Goal: Find specific page/section

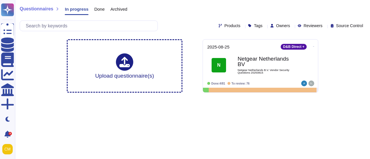
click at [121, 13] on div "Archived" at bounding box center [116, 11] width 23 height 12
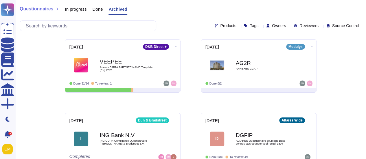
click at [101, 9] on span "Done" at bounding box center [98, 9] width 10 height 4
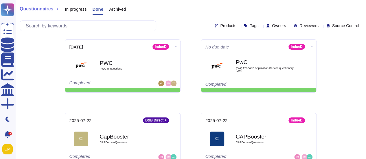
click at [77, 7] on span "In progress" at bounding box center [76, 9] width 22 height 4
